Goal: Check status

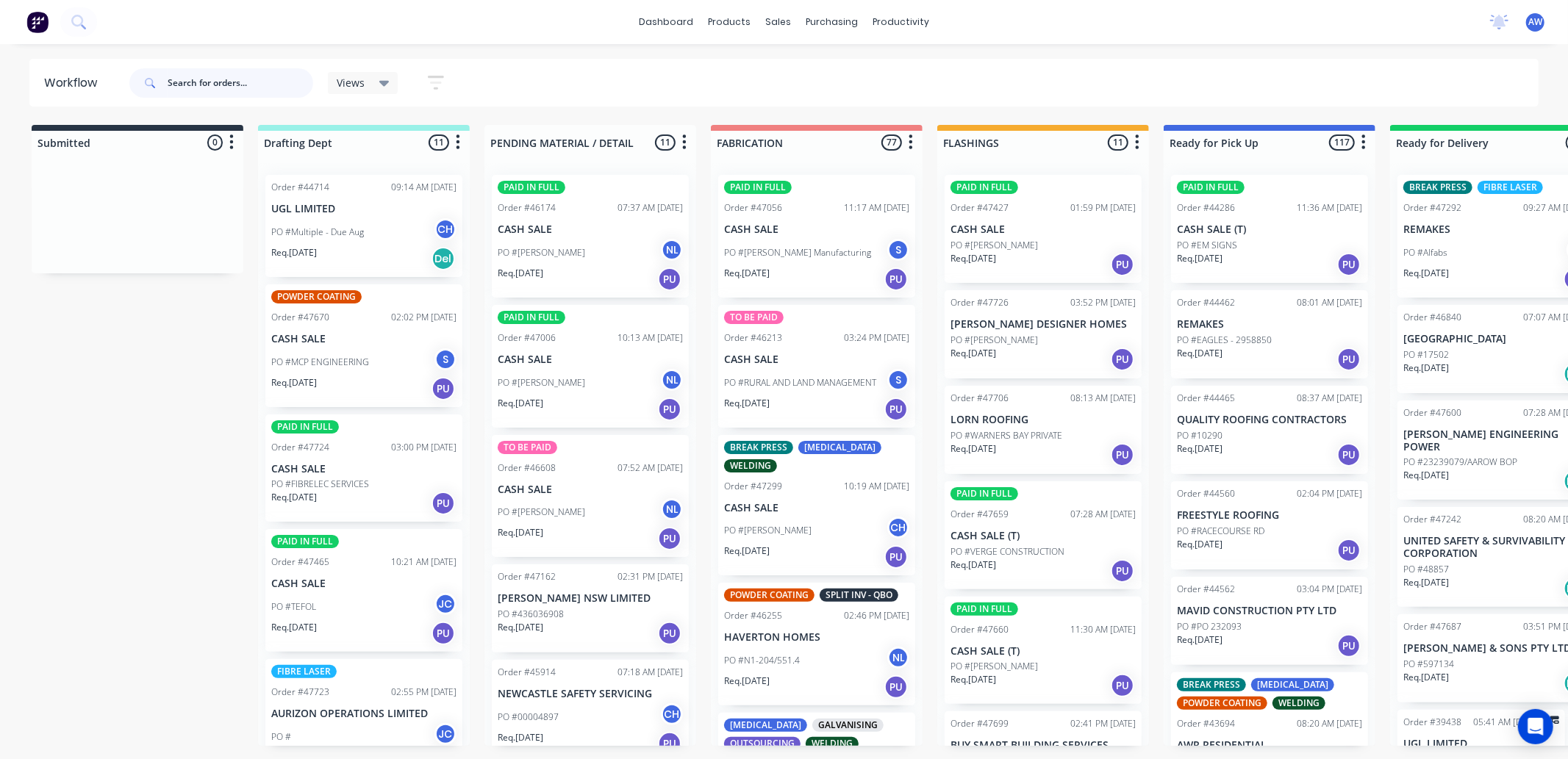
click at [219, 85] on input "text" at bounding box center [240, 83] width 146 height 29
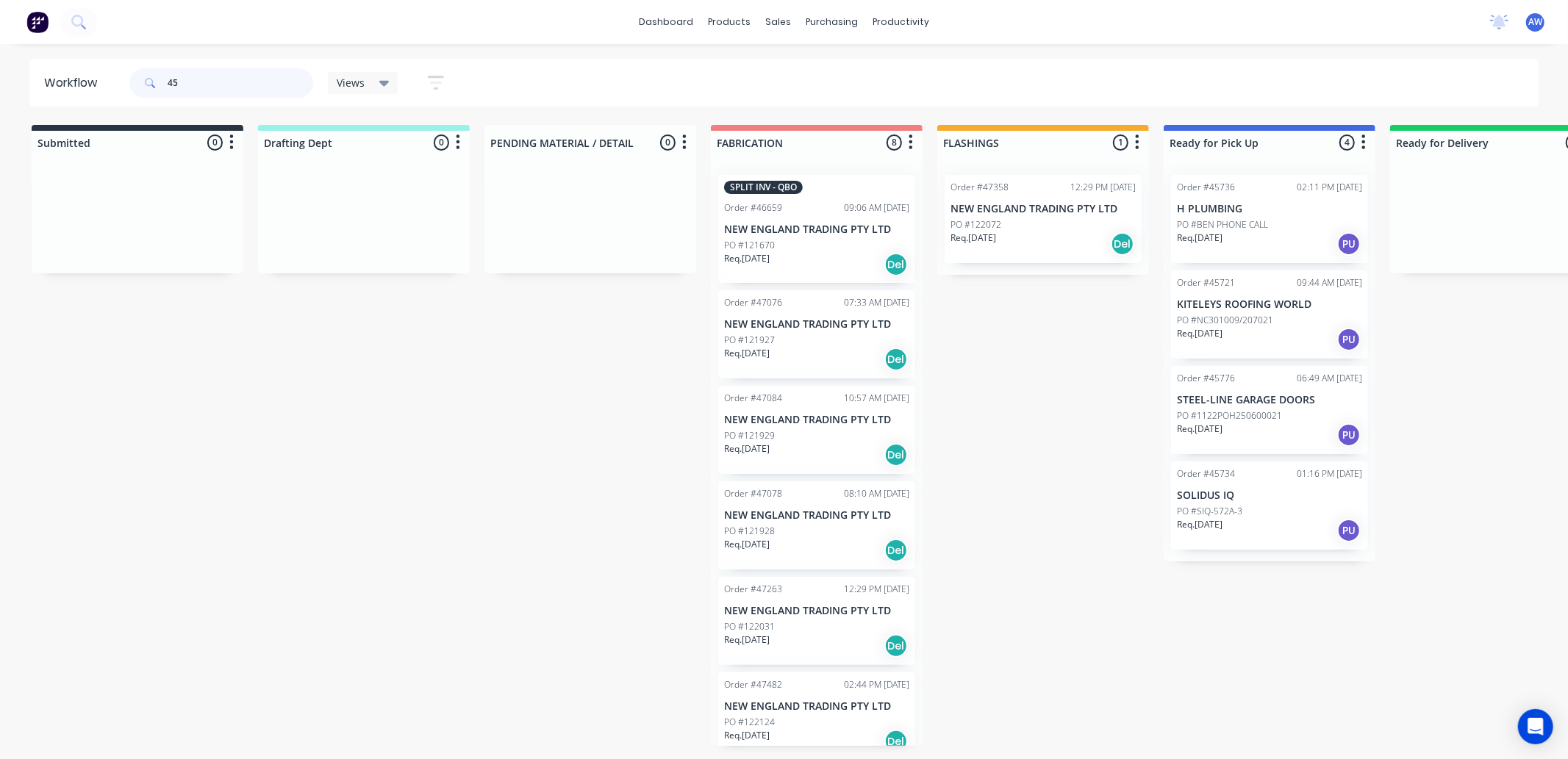
type input "4"
type input "47573"
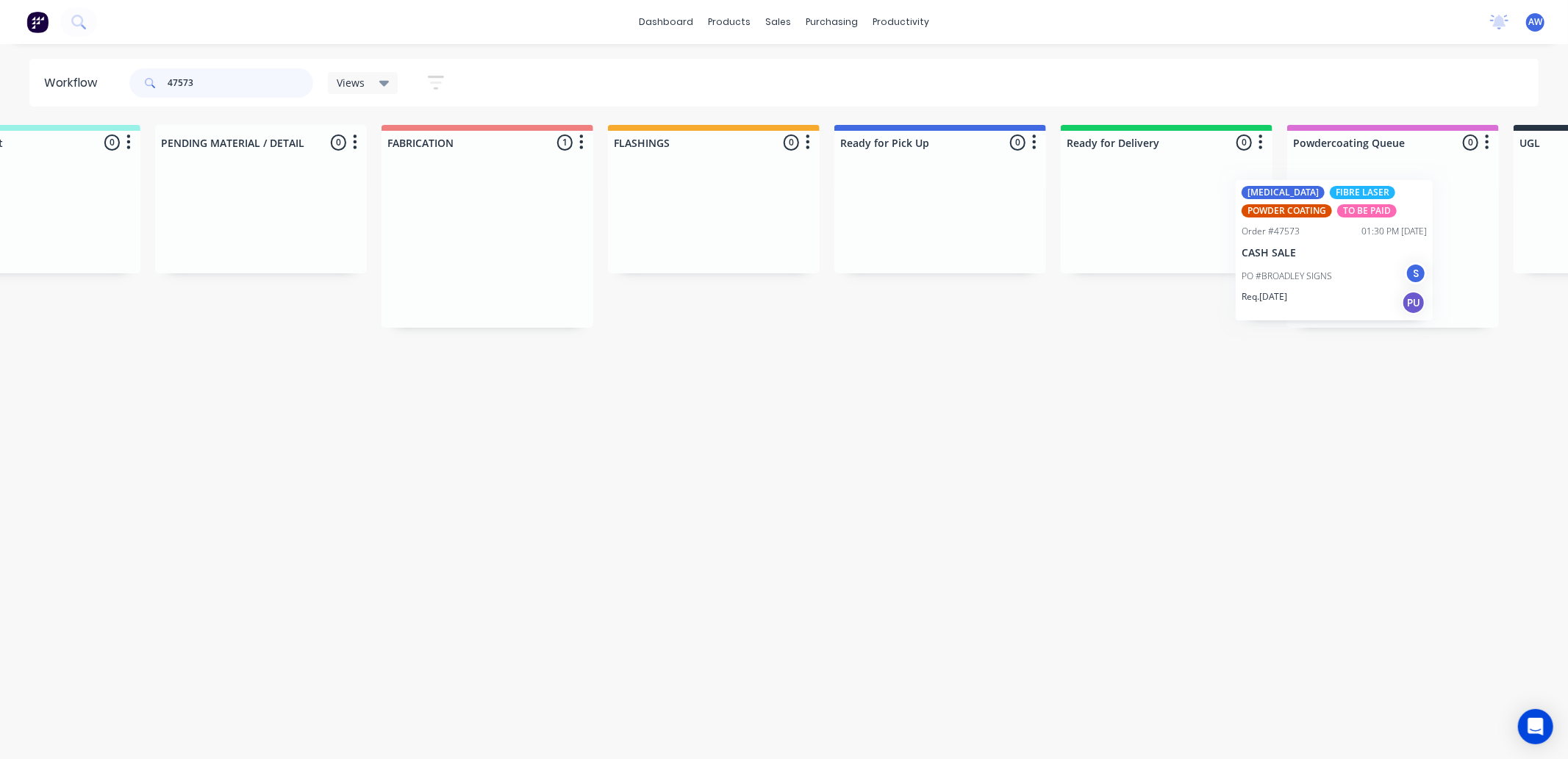
drag, startPoint x: 774, startPoint y: 275, endPoint x: 1292, endPoint y: 254, distance: 518.4
click at [1292, 256] on div "Submitted 0 Sort By Created date Required date Order number Customer name Most …" at bounding box center [885, 227] width 2452 height 203
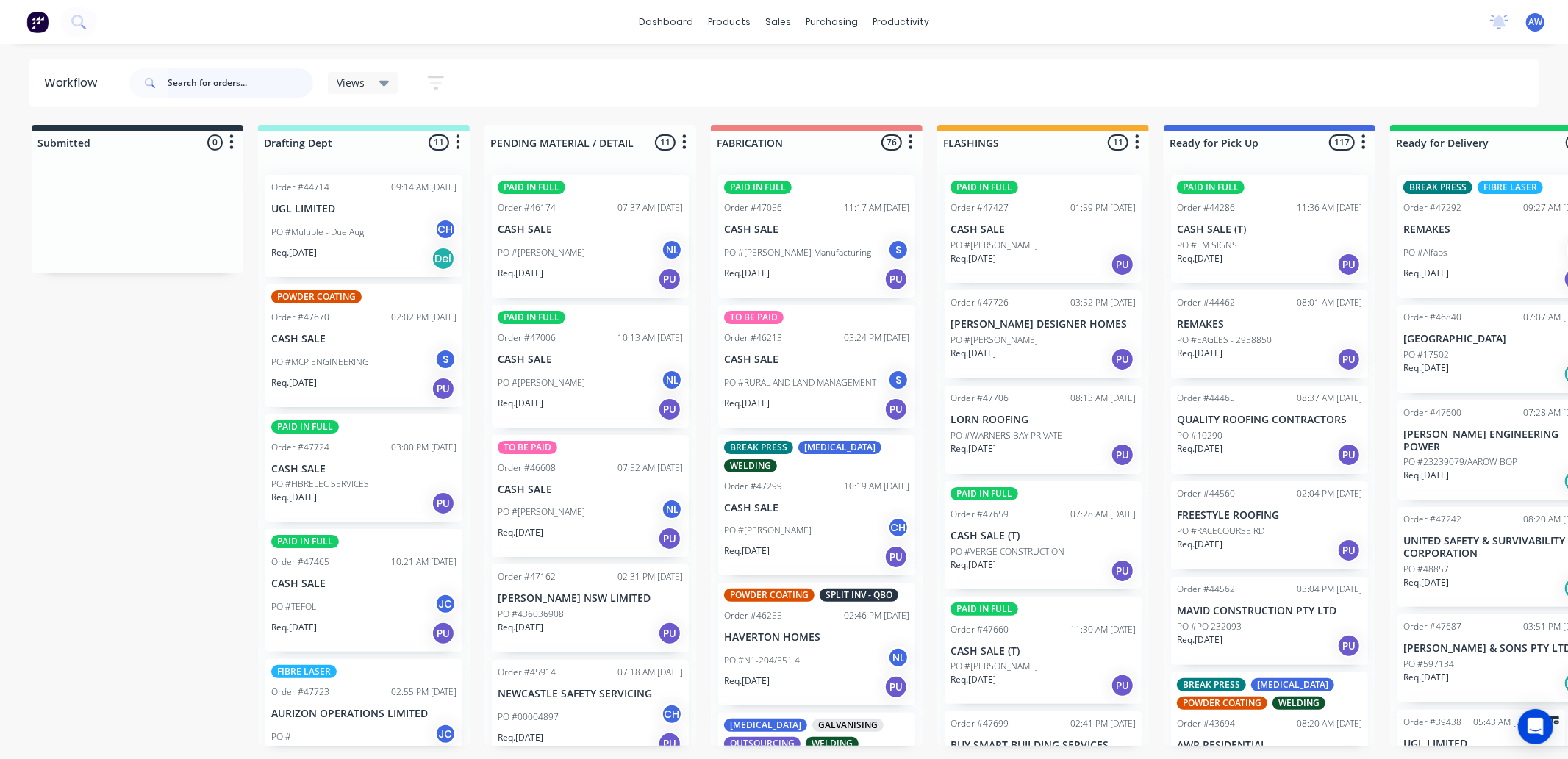
click at [210, 82] on input "text" at bounding box center [240, 83] width 146 height 29
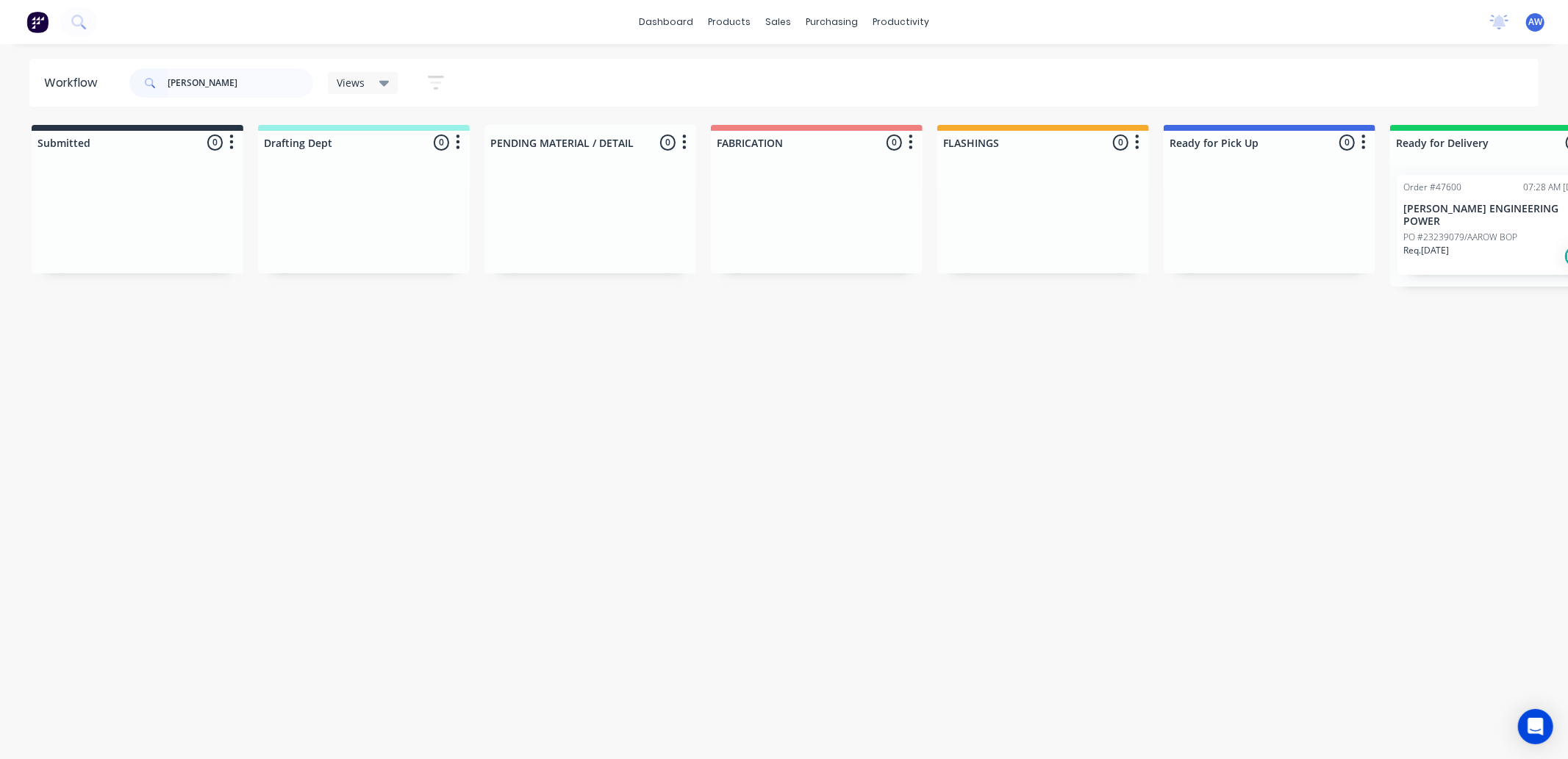
click at [1460, 248] on div "Req. [DATE] Del" at bounding box center [1496, 256] width 185 height 25
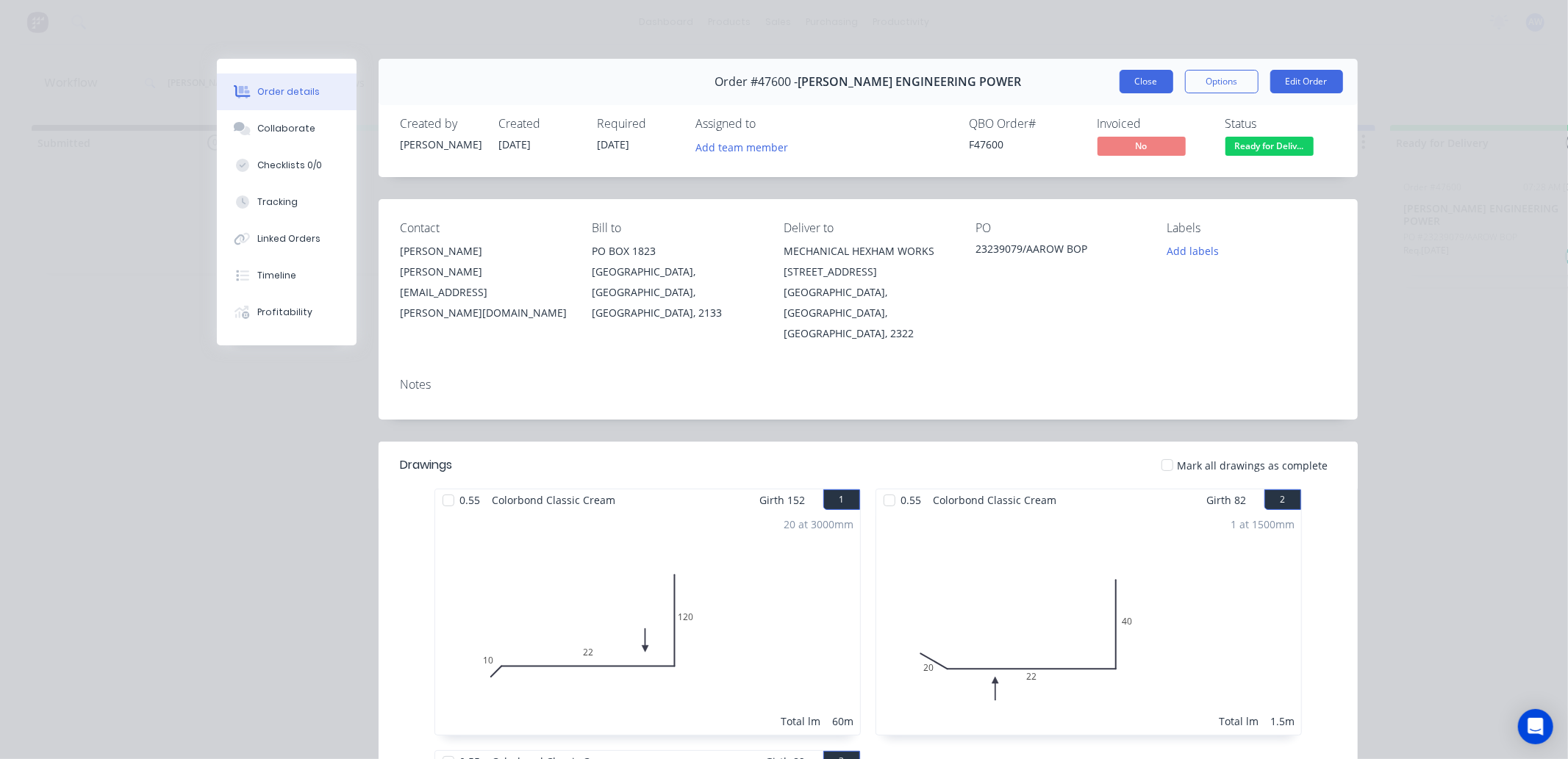
click at [1153, 89] on button "Close" at bounding box center [1146, 81] width 54 height 24
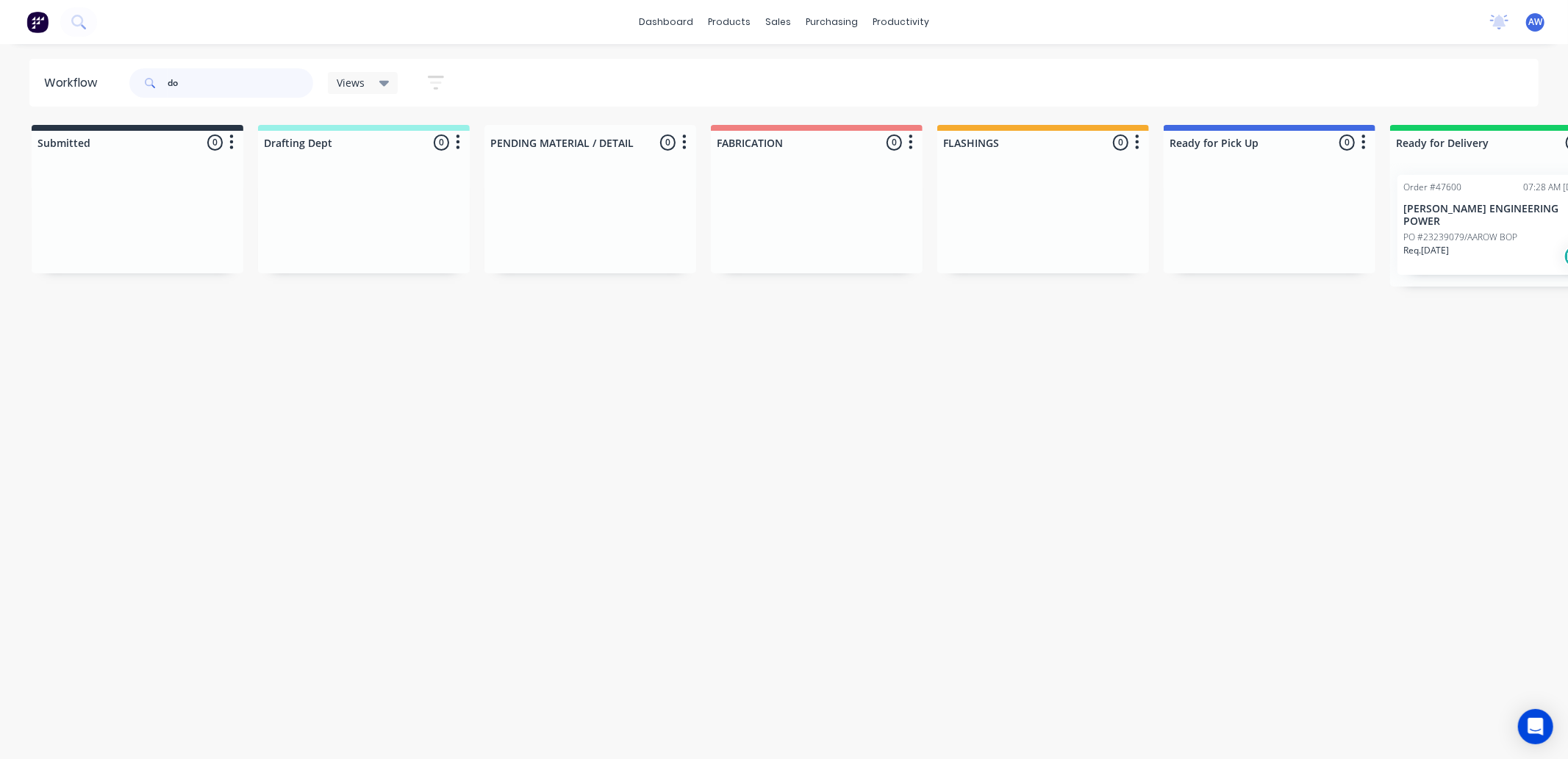
type input "d"
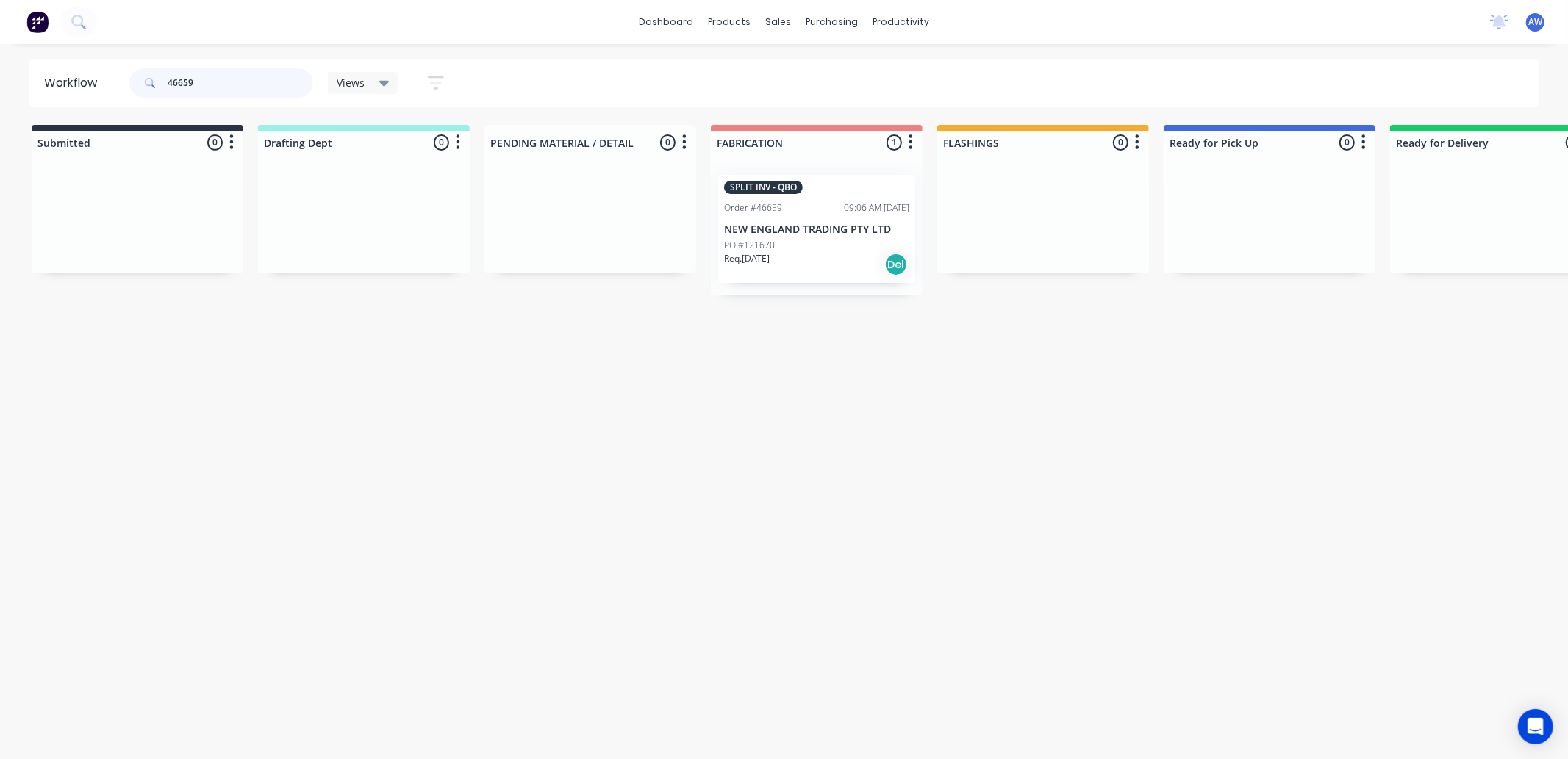
type input "46659"
click at [810, 256] on div "Req. [DATE] Del" at bounding box center [817, 264] width 185 height 25
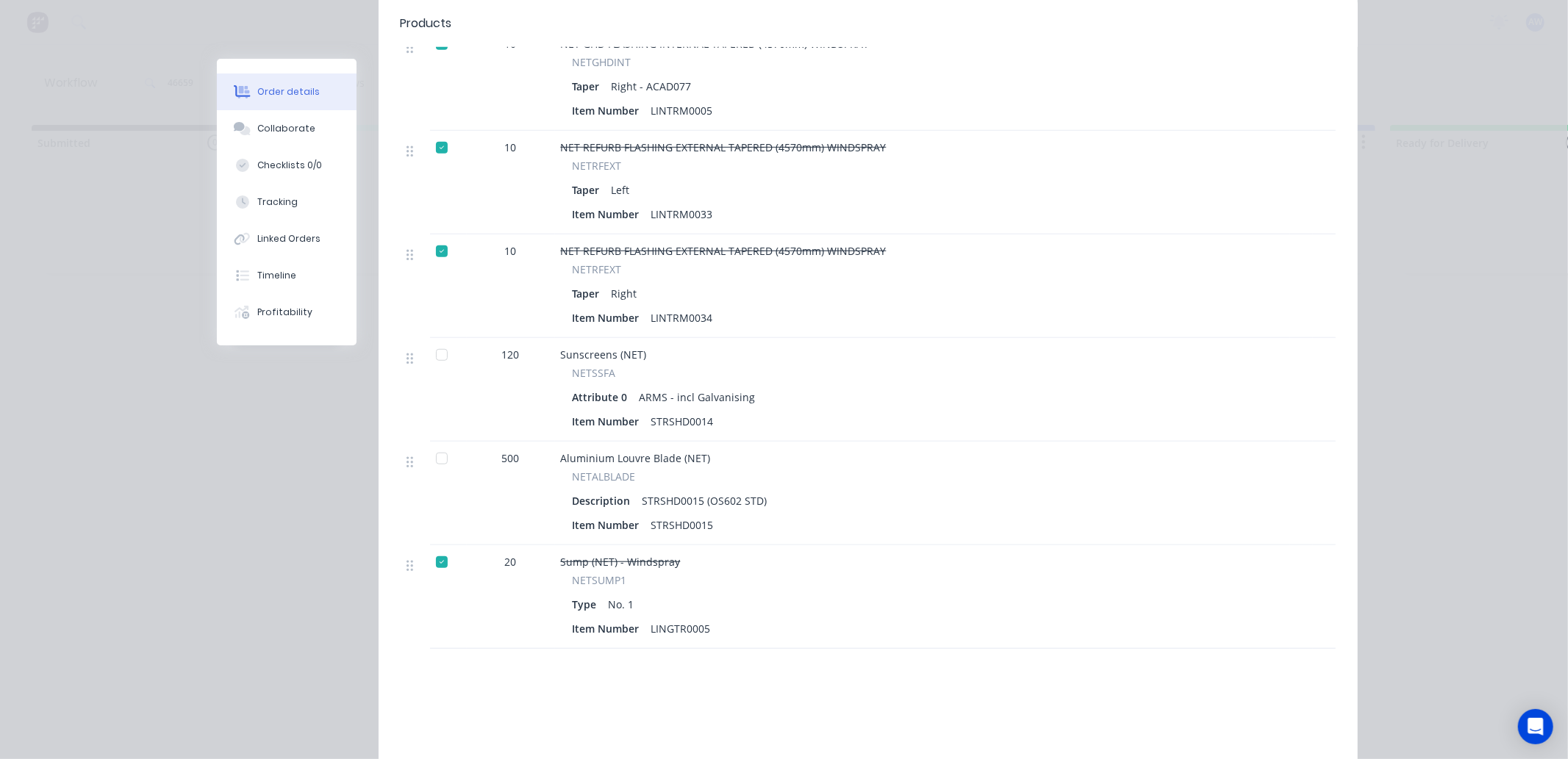
scroll to position [817, 0]
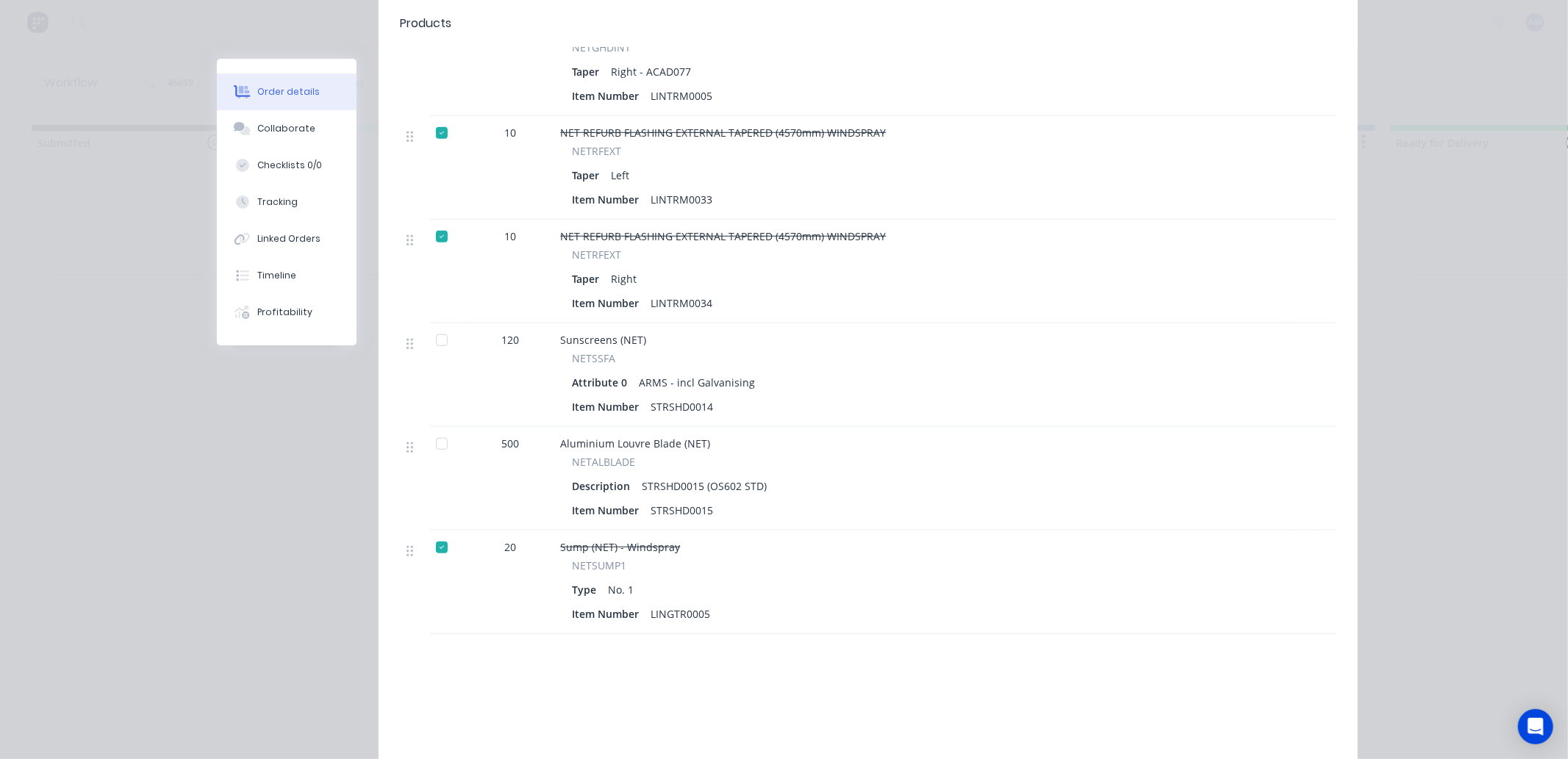
click at [434, 429] on div at bounding box center [441, 444] width 29 height 29
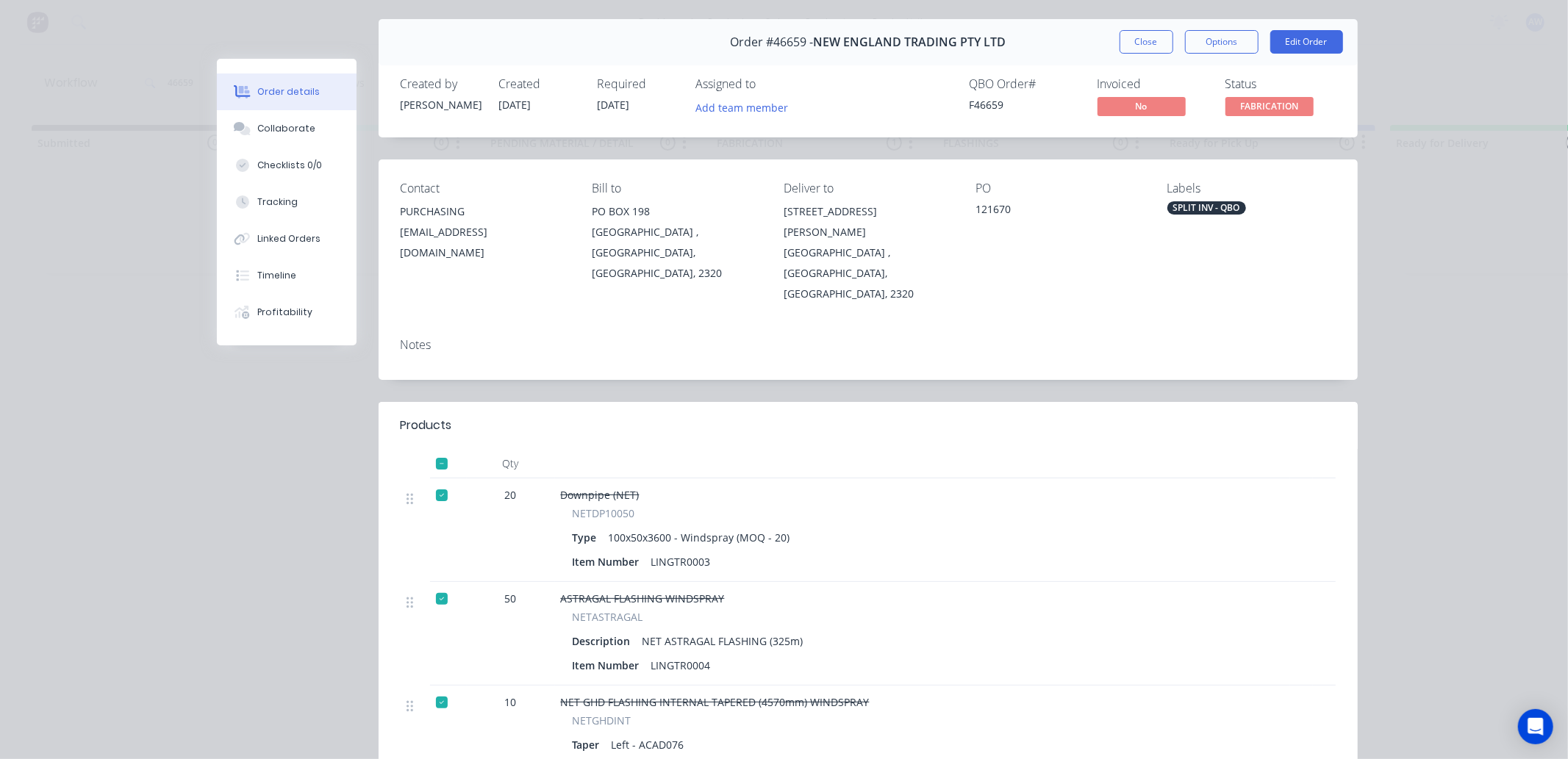
scroll to position [0, 0]
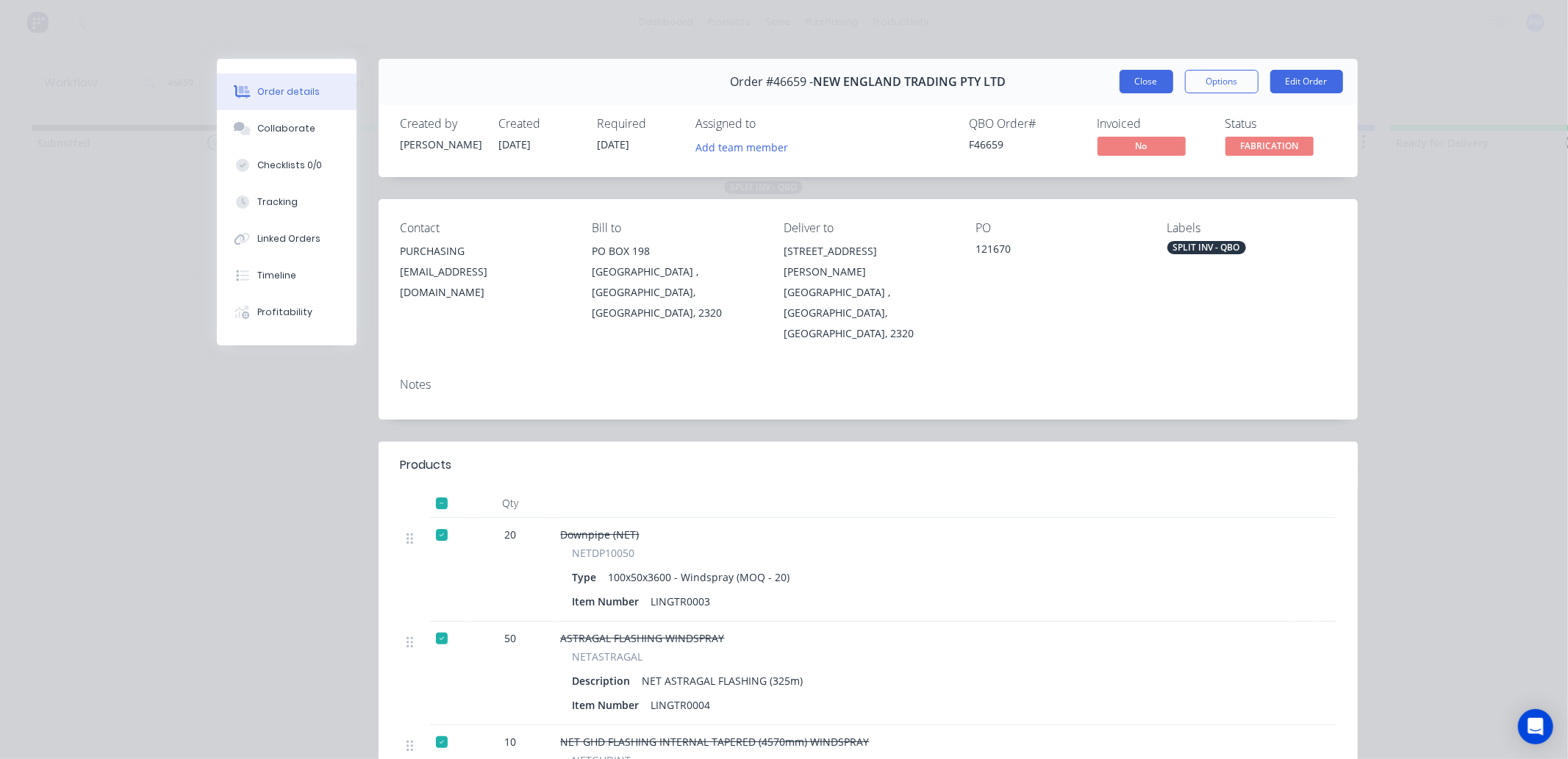
click at [1125, 86] on button "Close" at bounding box center [1146, 81] width 54 height 24
